Goal: Task Accomplishment & Management: Complete application form

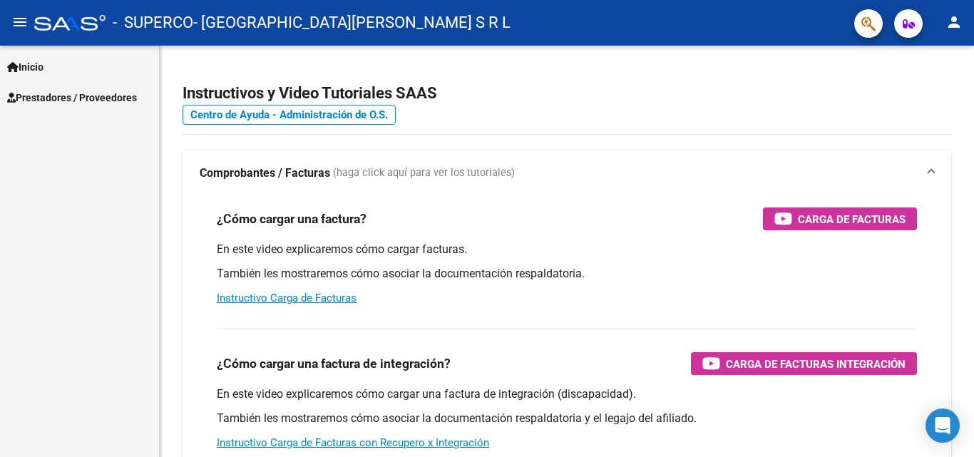
click at [103, 99] on span "Prestadores / Proveedores" at bounding box center [72, 98] width 130 height 16
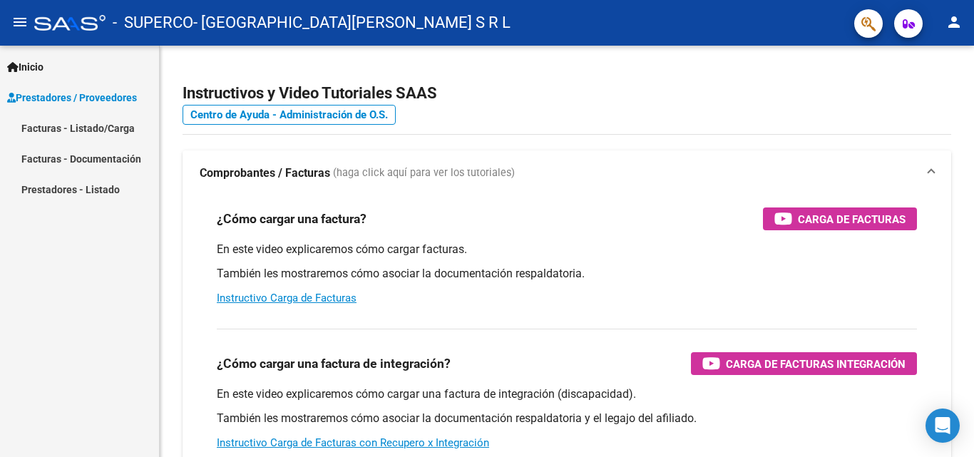
click at [108, 132] on link "Facturas - Listado/Carga" at bounding box center [79, 128] width 159 height 31
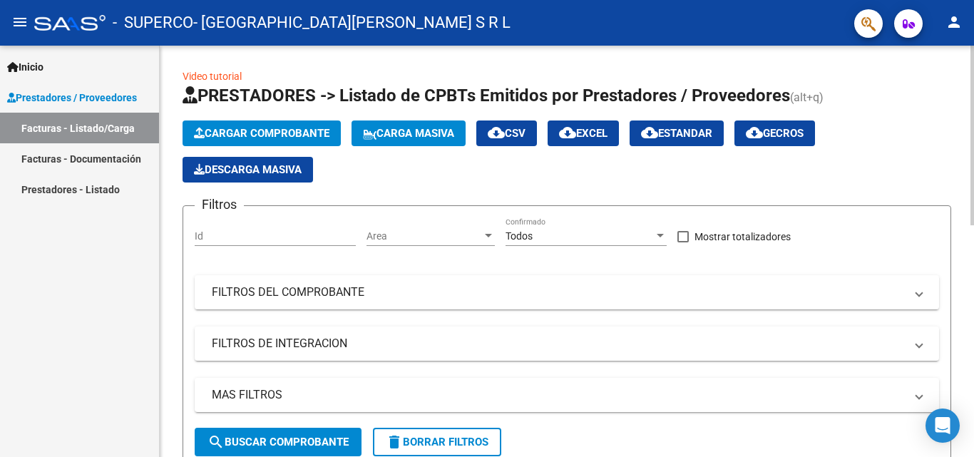
click at [287, 136] on span "Cargar Comprobante" at bounding box center [261, 133] width 135 height 13
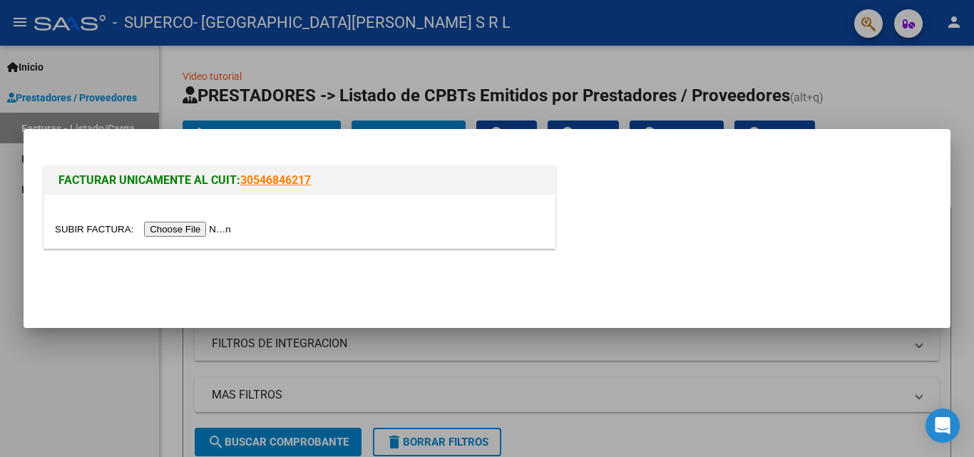
click at [221, 228] on input "file" at bounding box center [145, 229] width 180 height 15
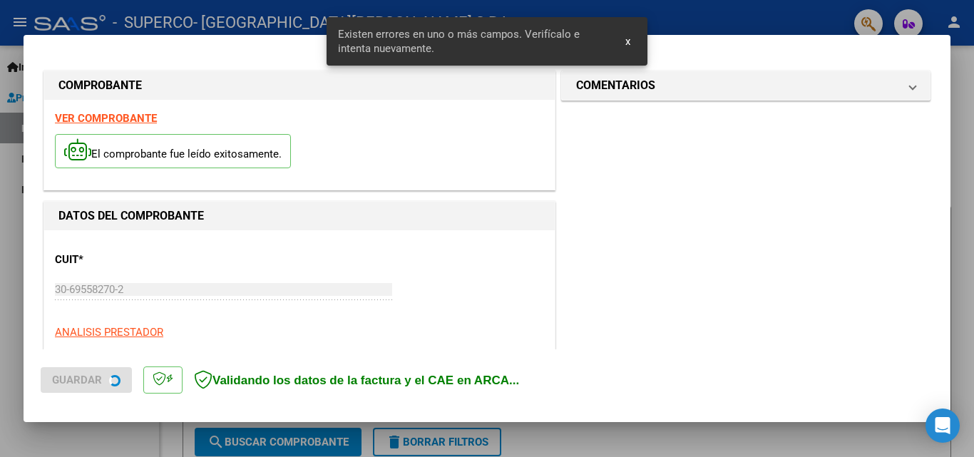
scroll to position [349, 0]
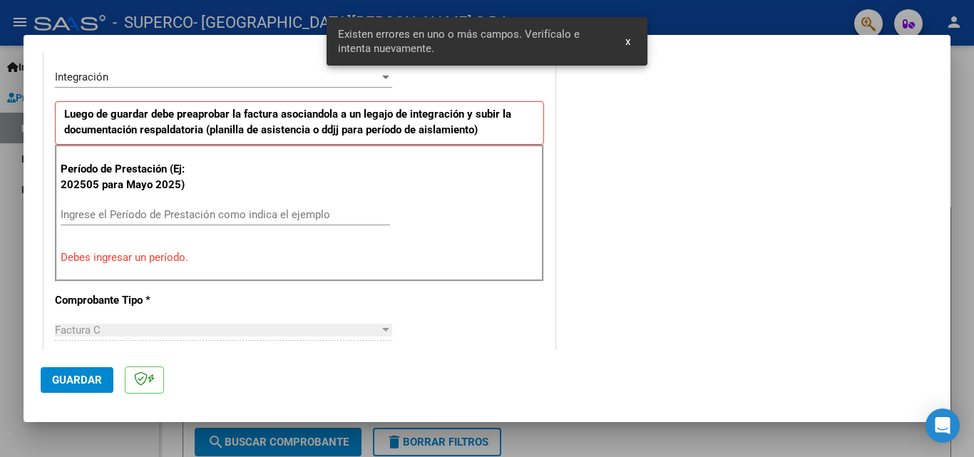
click at [153, 214] on input "Ingrese el Período de Prestación como indica el ejemplo" at bounding box center [225, 214] width 329 height 13
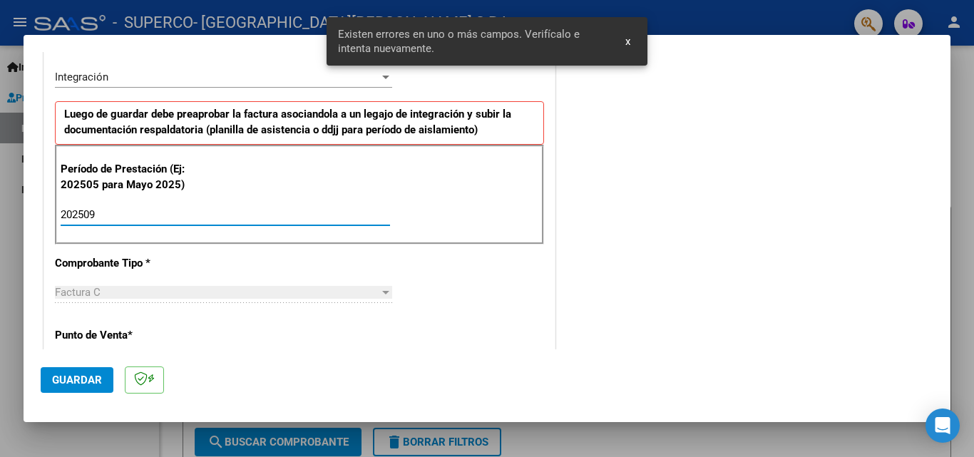
type input "202509"
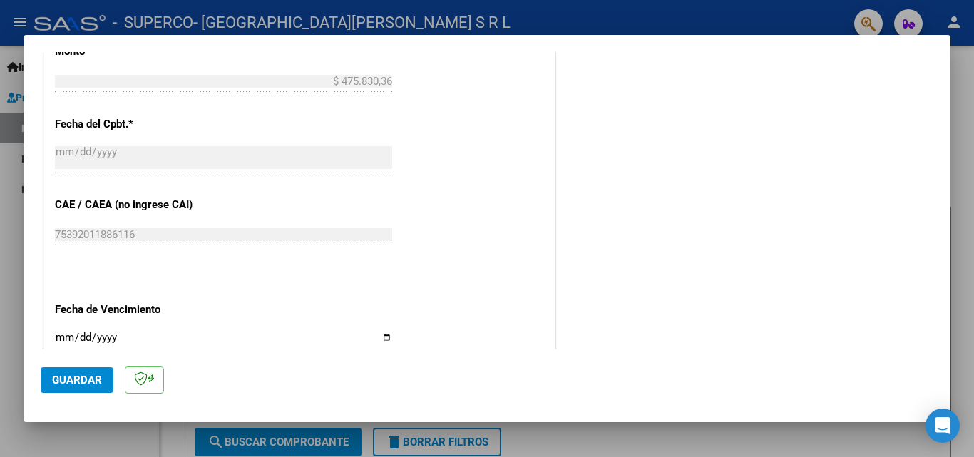
scroll to position [919, 0]
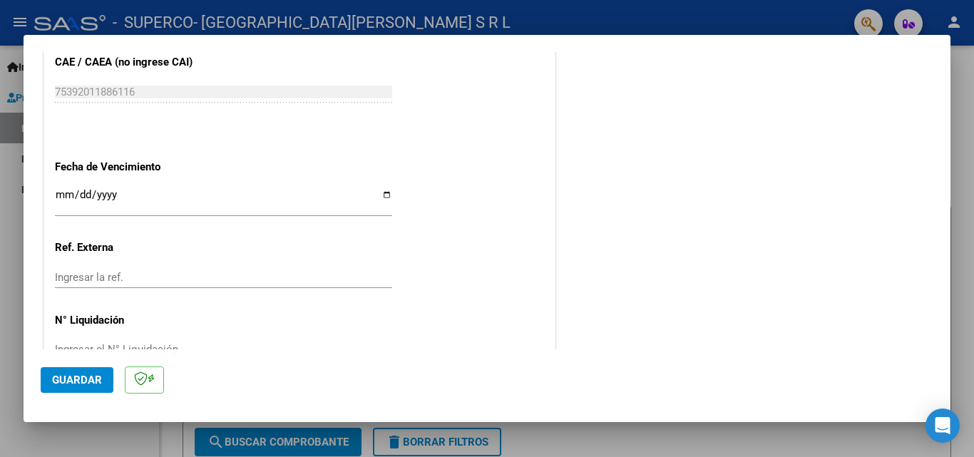
click at [95, 375] on span "Guardar" at bounding box center [77, 380] width 50 height 13
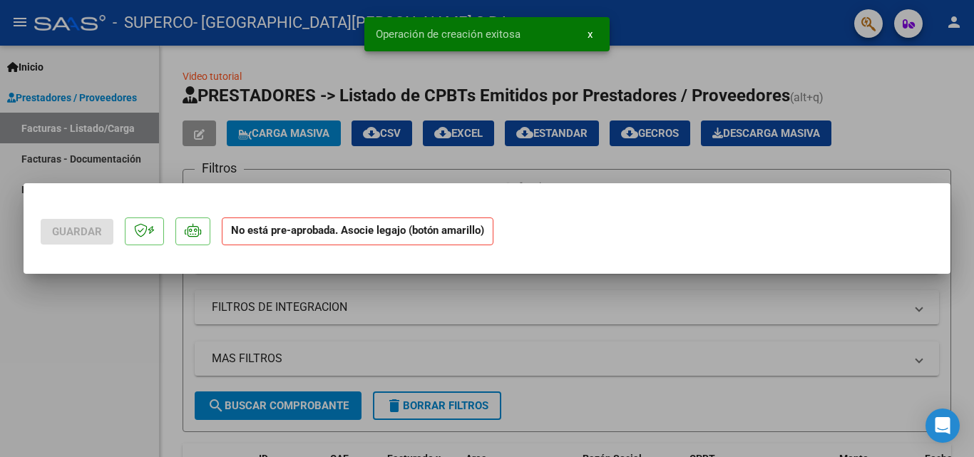
scroll to position [0, 0]
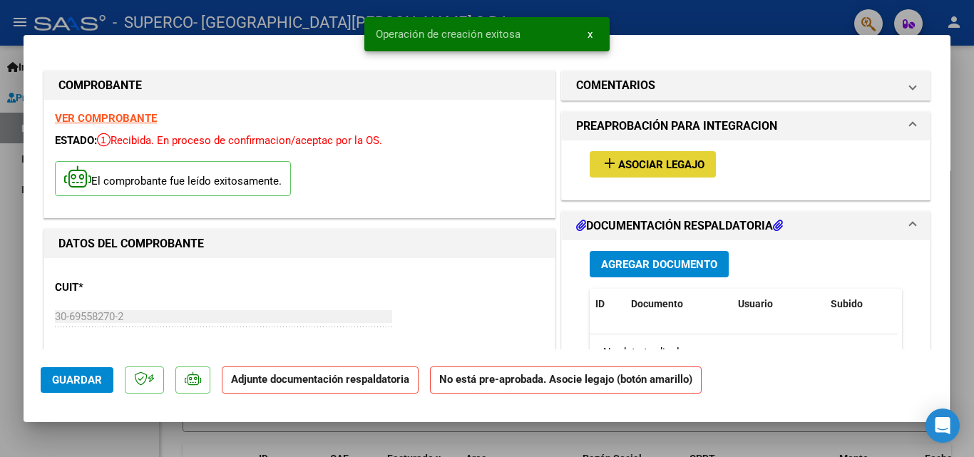
click at [637, 166] on span "Asociar Legajo" at bounding box center [661, 164] width 86 height 13
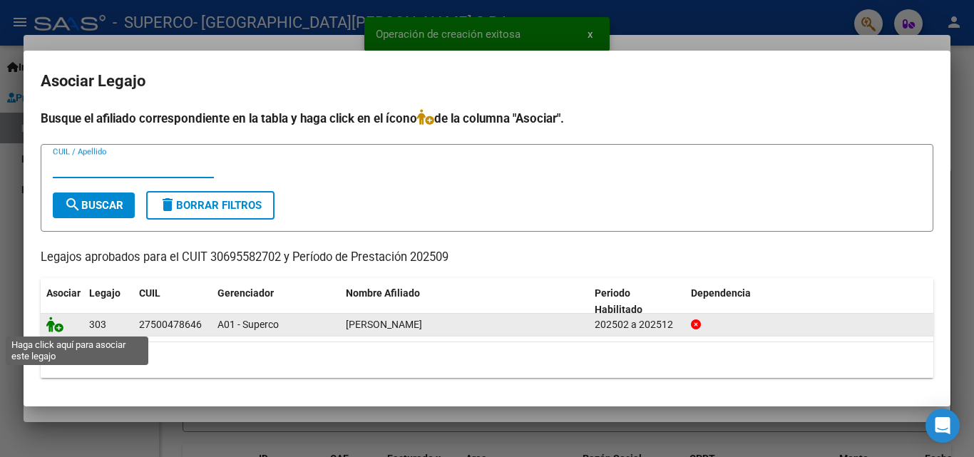
click at [58, 327] on icon at bounding box center [54, 325] width 17 height 16
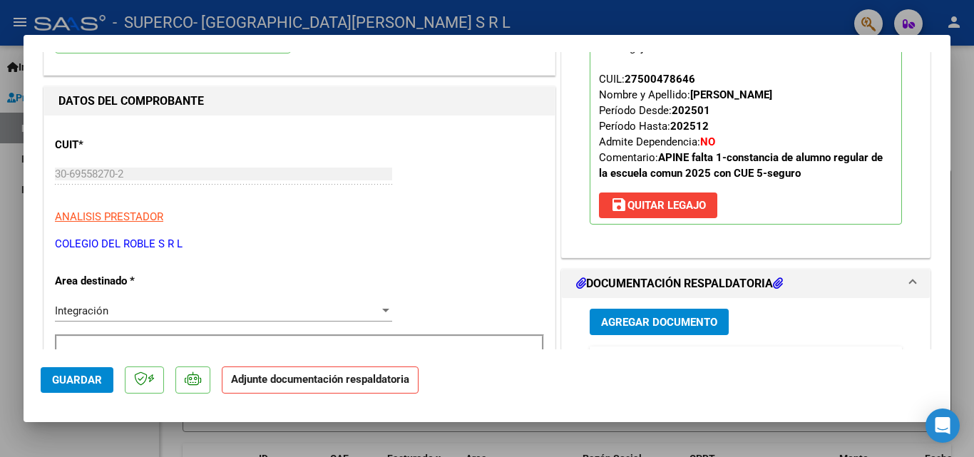
scroll to position [214, 0]
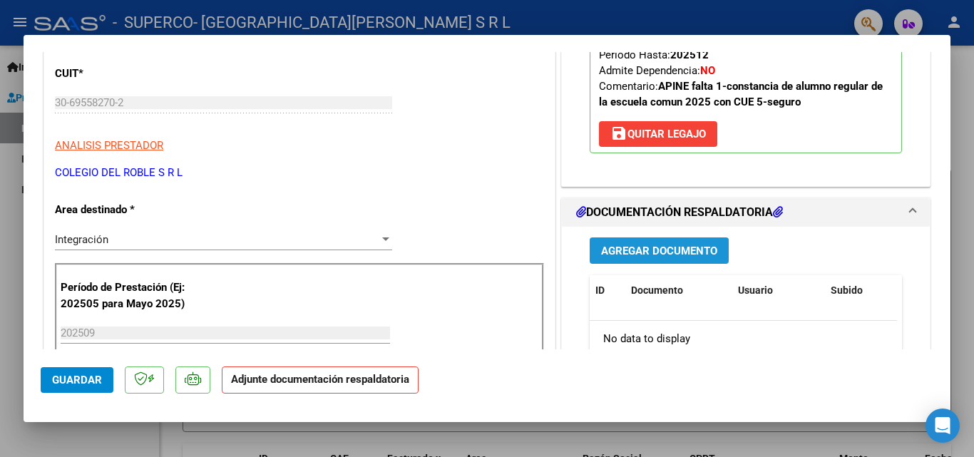
click at [637, 254] on span "Agregar Documento" at bounding box center [659, 251] width 116 height 13
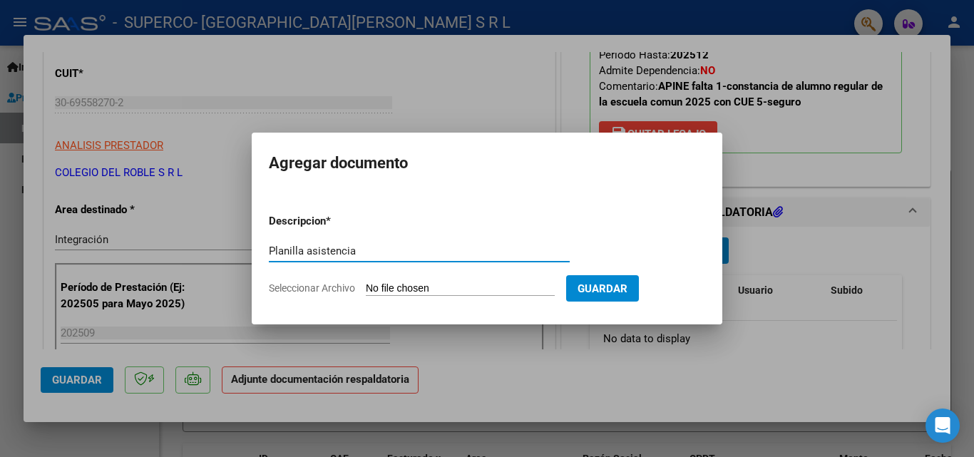
type input "Planilla asistencia"
click at [397, 286] on input "Seleccionar Archivo" at bounding box center [460, 289] width 189 height 14
type input "C:\fakepath\MOYANO ANTONIA.pdf"
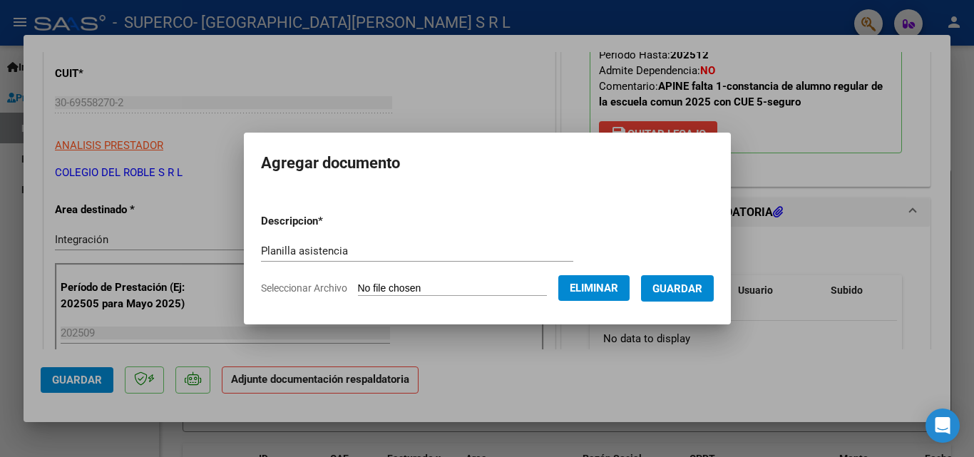
click at [687, 294] on span "Guardar" at bounding box center [677, 288] width 50 height 13
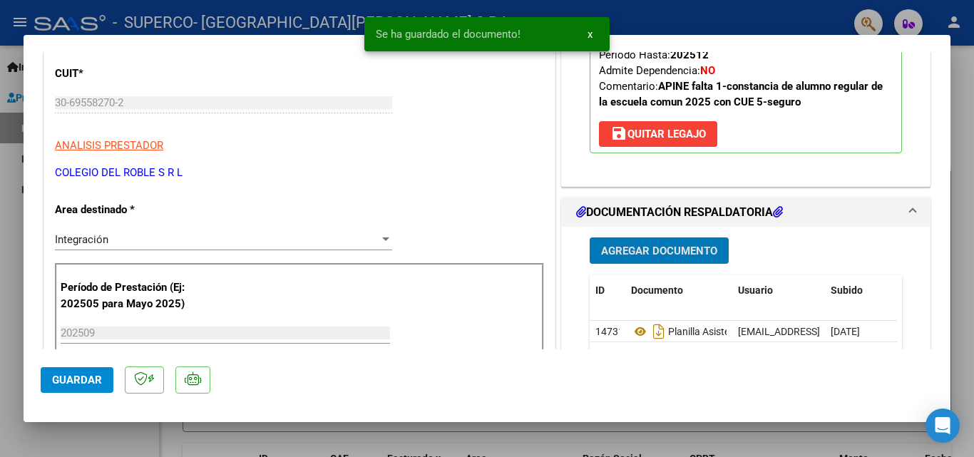
scroll to position [428, 0]
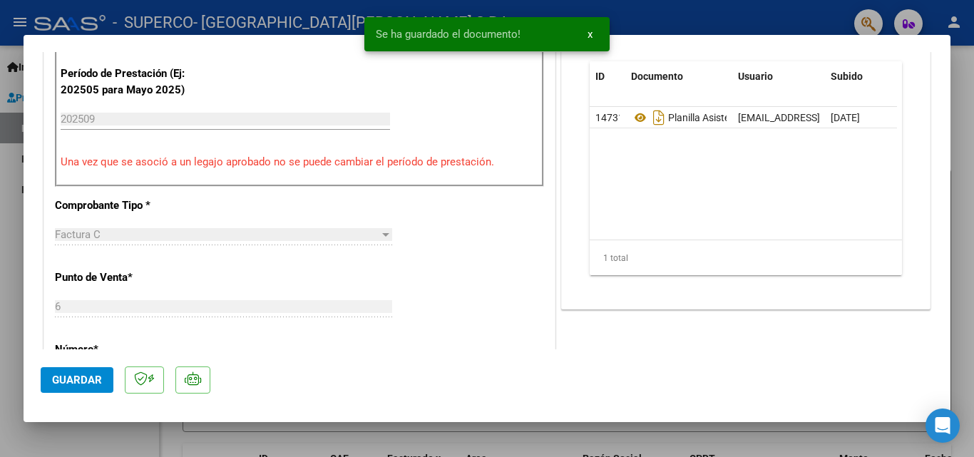
click at [83, 378] on span "Guardar" at bounding box center [77, 380] width 50 height 13
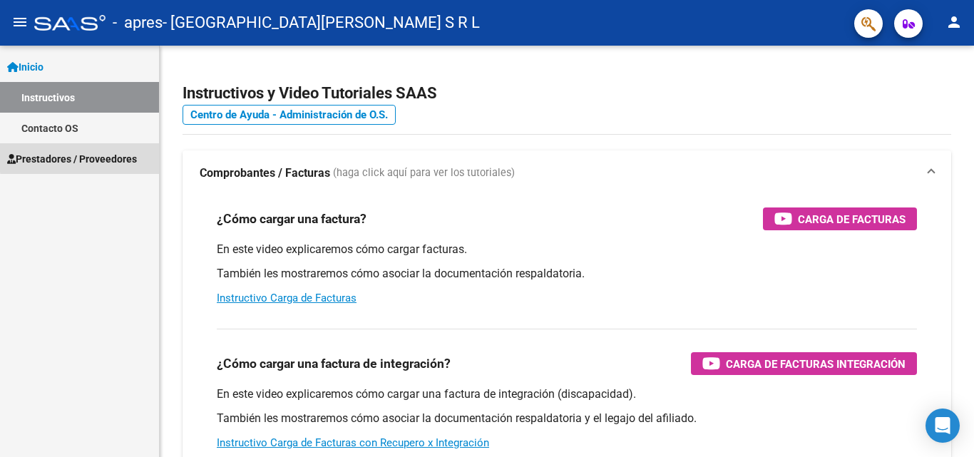
click at [95, 156] on span "Prestadores / Proveedores" at bounding box center [72, 159] width 130 height 16
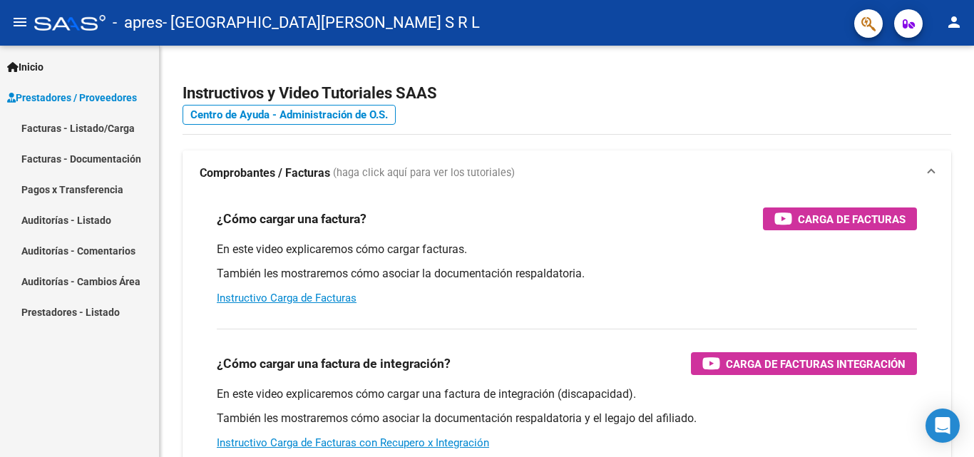
click at [89, 125] on link "Facturas - Listado/Carga" at bounding box center [79, 128] width 159 height 31
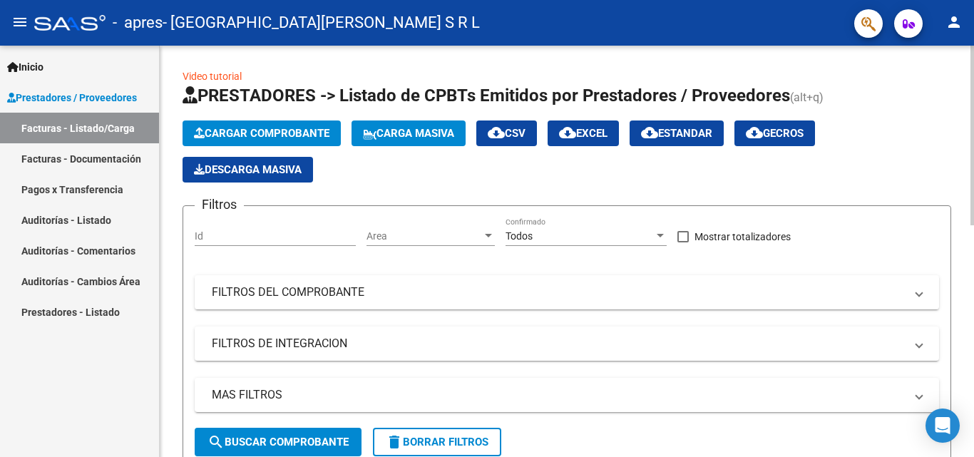
click at [279, 136] on span "Cargar Comprobante" at bounding box center [261, 133] width 135 height 13
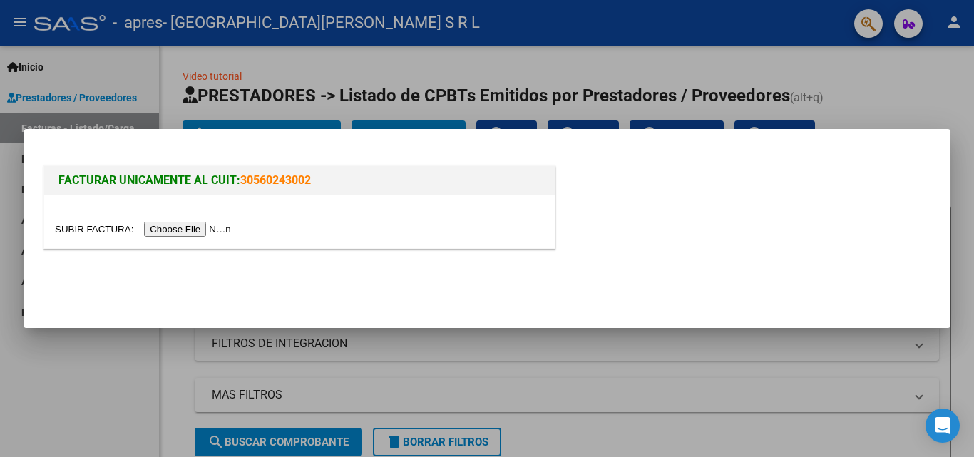
click at [200, 227] on input "file" at bounding box center [145, 229] width 180 height 15
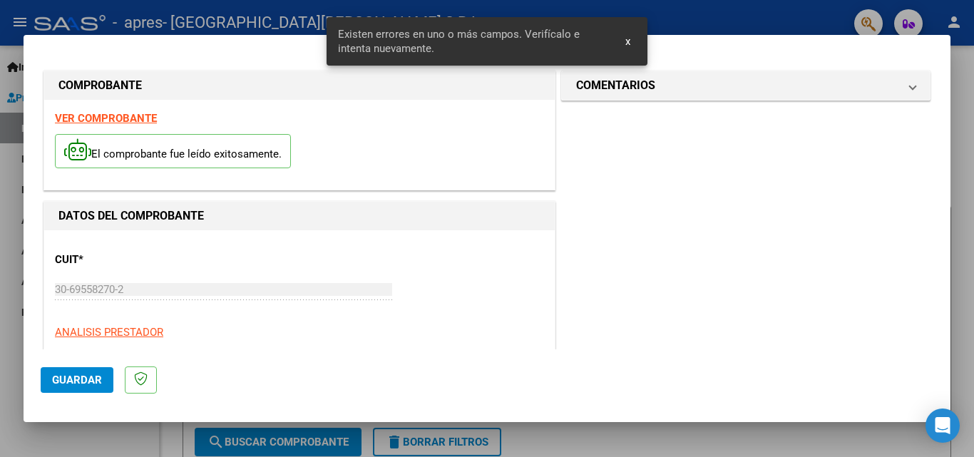
scroll to position [349, 0]
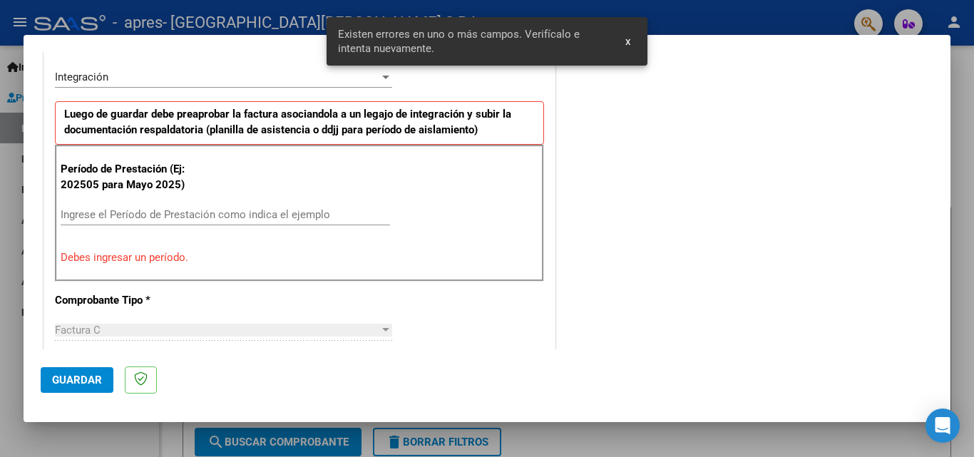
click at [180, 217] on input "Ingrese el Período de Prestación como indica el ejemplo" at bounding box center [225, 214] width 329 height 13
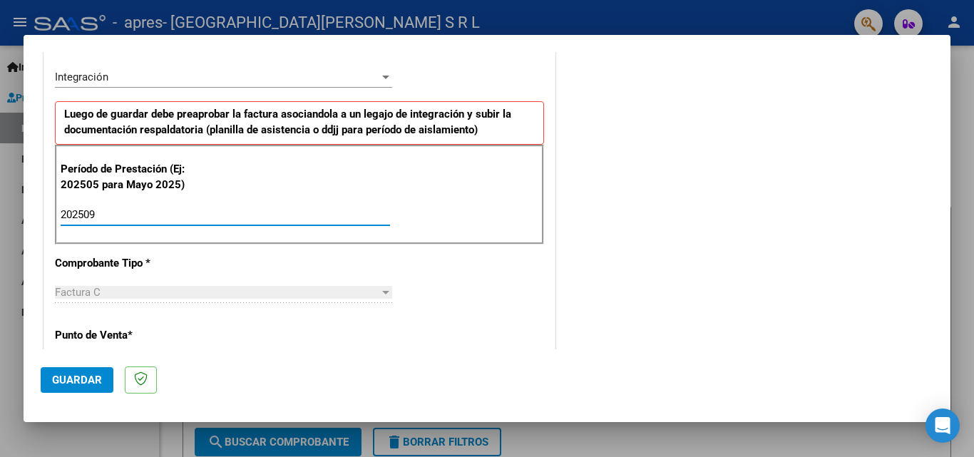
type input "202509"
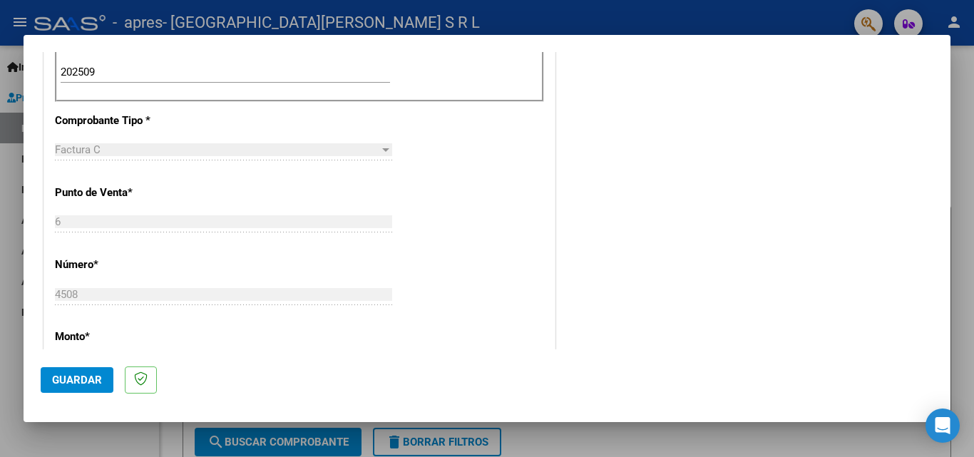
click at [103, 384] on button "Guardar" at bounding box center [77, 380] width 73 height 26
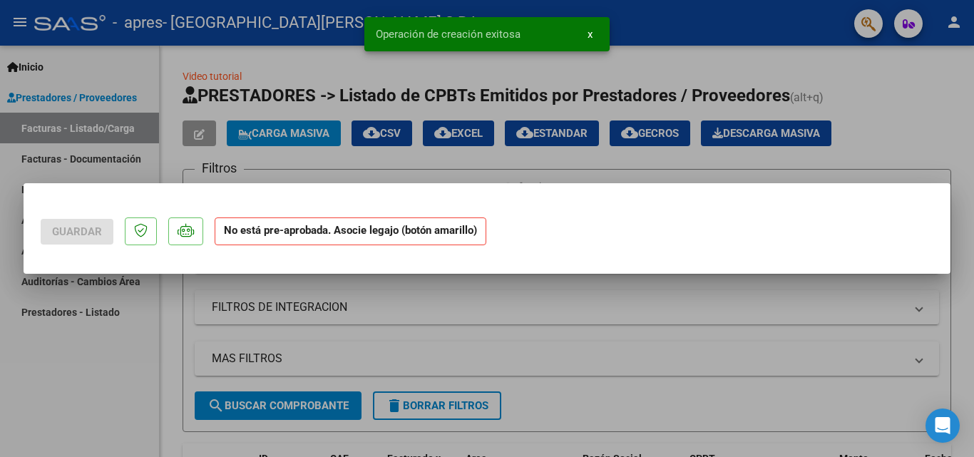
scroll to position [0, 0]
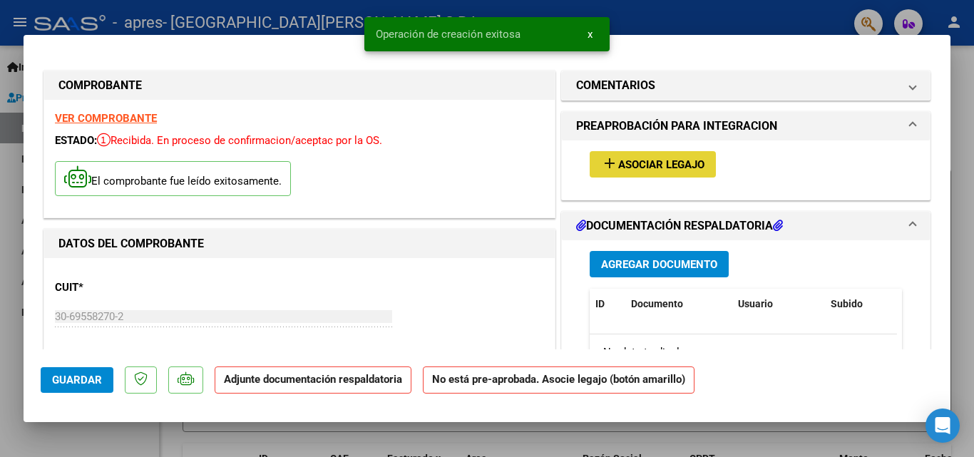
click at [605, 165] on mat-icon "add" at bounding box center [609, 163] width 17 height 17
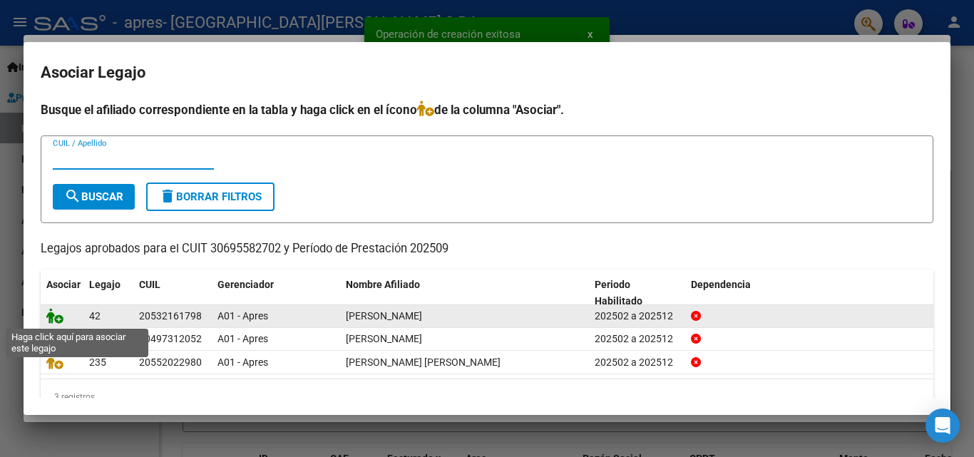
click at [56, 317] on icon at bounding box center [54, 316] width 17 height 16
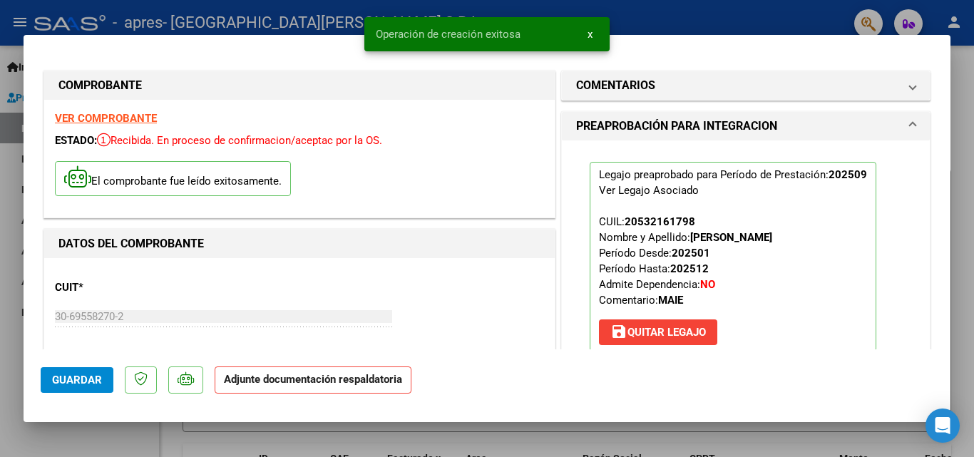
scroll to position [143, 0]
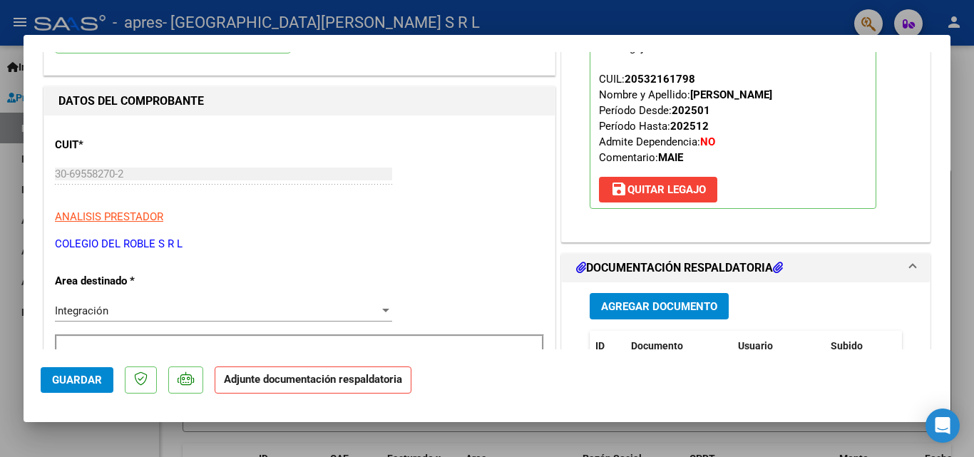
click at [606, 293] on button "Agregar Documento" at bounding box center [659, 306] width 139 height 26
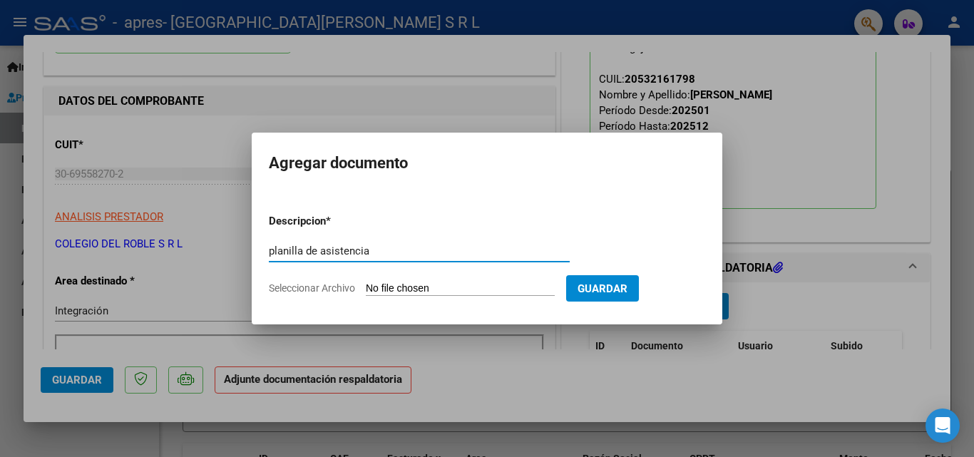
type input "planilla de asistencia"
click at [447, 282] on input "Seleccionar Archivo" at bounding box center [460, 289] width 189 height 14
type input "C:\fakepath\[PERSON_NAME].pdf"
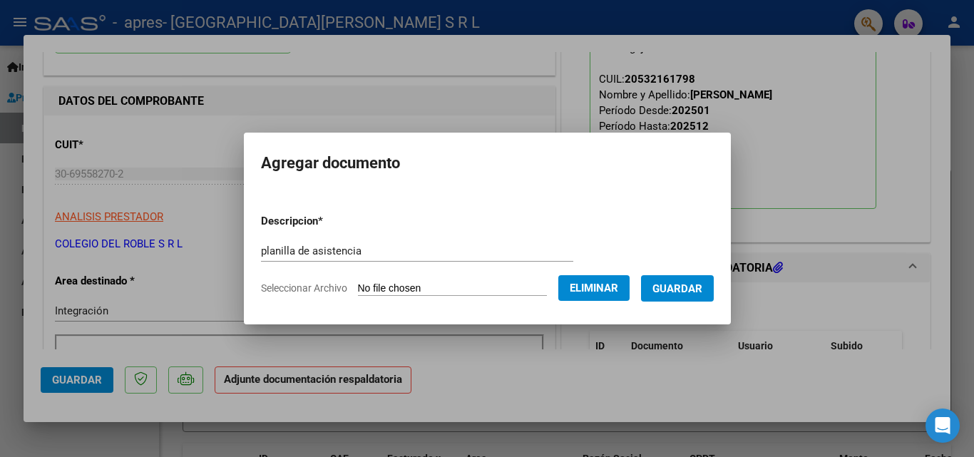
click at [691, 295] on button "Guardar" at bounding box center [677, 288] width 73 height 26
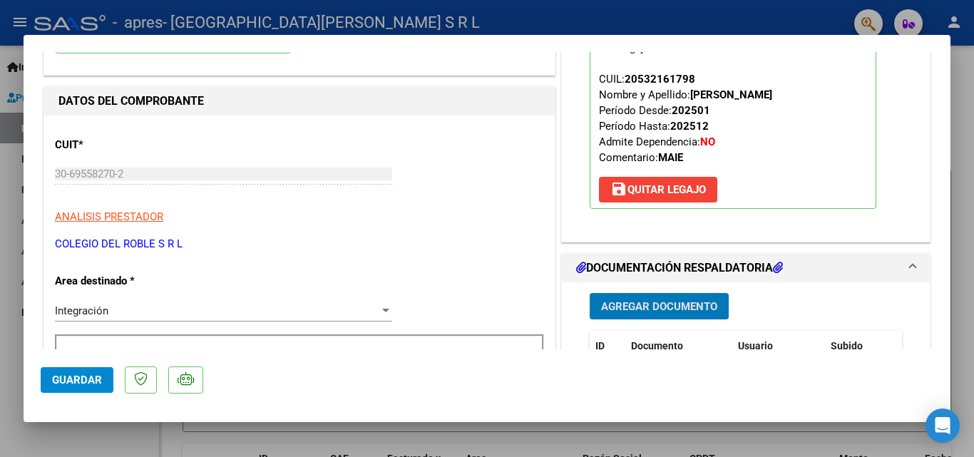
click at [86, 384] on span "Guardar" at bounding box center [77, 380] width 50 height 13
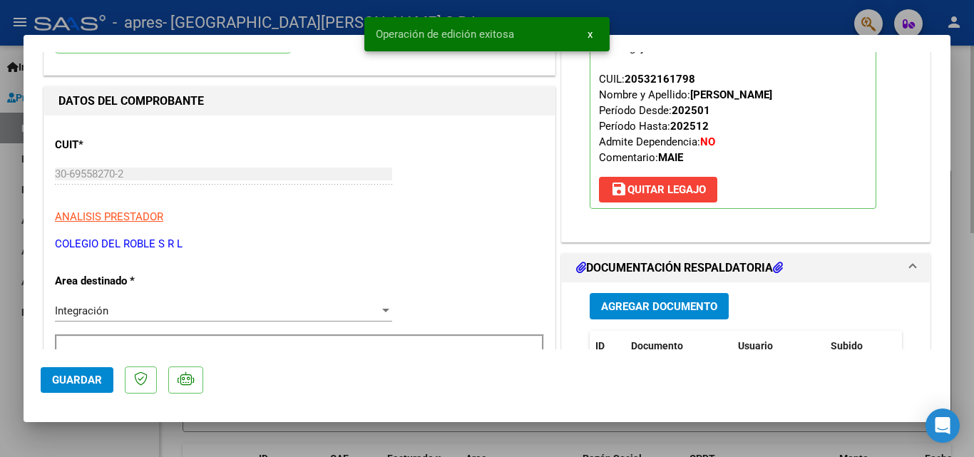
click at [956, 131] on div at bounding box center [487, 228] width 974 height 457
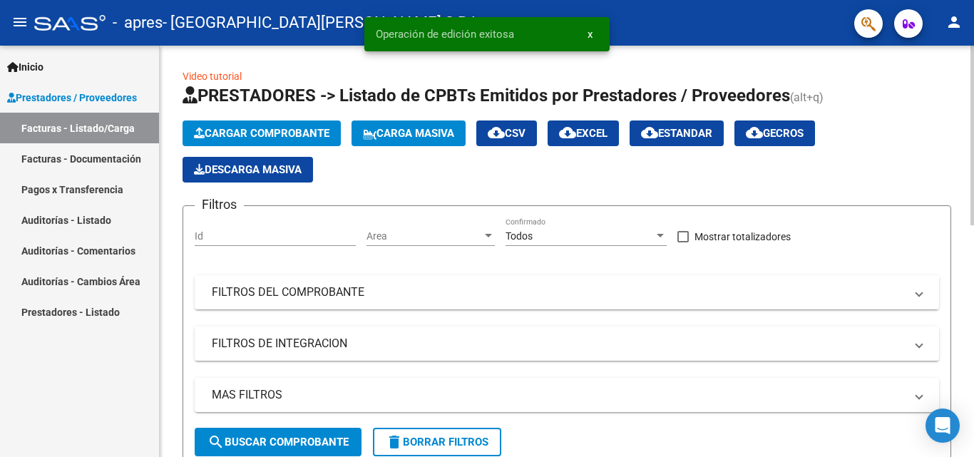
scroll to position [214, 0]
